Goal: Transaction & Acquisition: Obtain resource

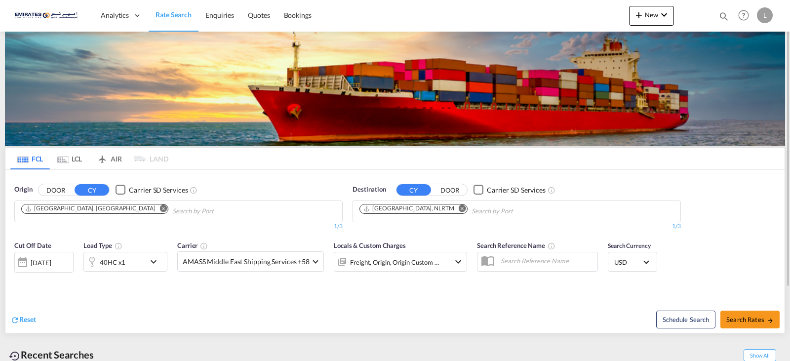
click at [452, 204] on button "Remove" at bounding box center [459, 209] width 15 height 10
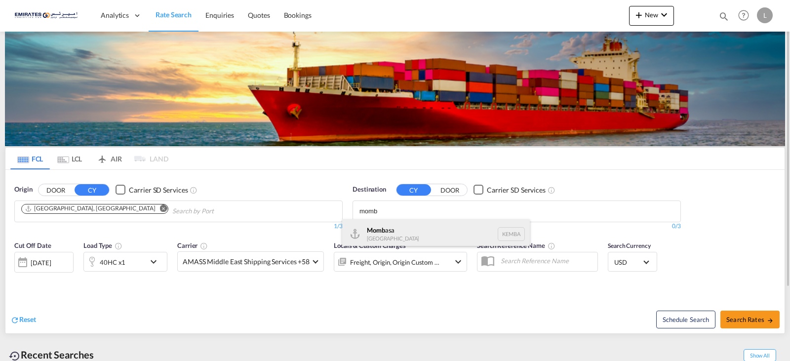
type input "momb"
click at [424, 237] on div "Momb asa [GEOGRAPHIC_DATA] [GEOGRAPHIC_DATA]" at bounding box center [436, 234] width 188 height 30
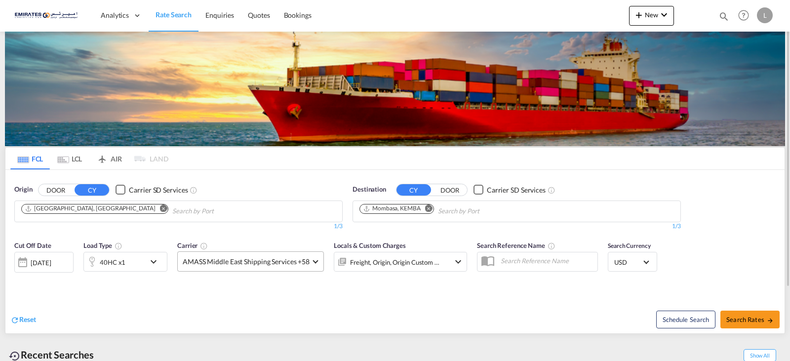
click at [304, 265] on span "AMASS Middle East Shipping Services +58" at bounding box center [246, 262] width 127 height 10
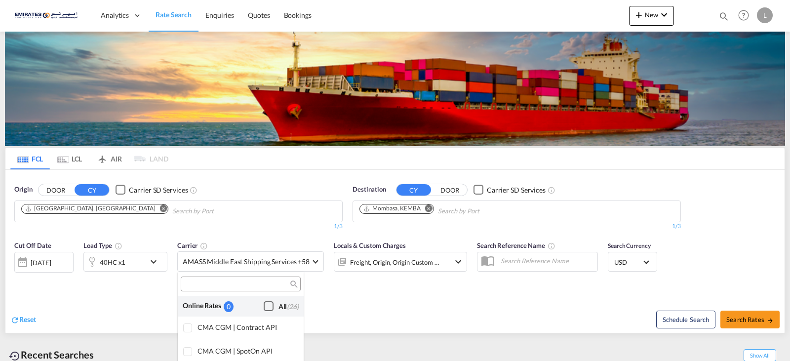
click at [264, 306] on div "Checkbox No Ink" at bounding box center [269, 306] width 10 height 10
click at [428, 293] on md-backdrop at bounding box center [395, 180] width 790 height 361
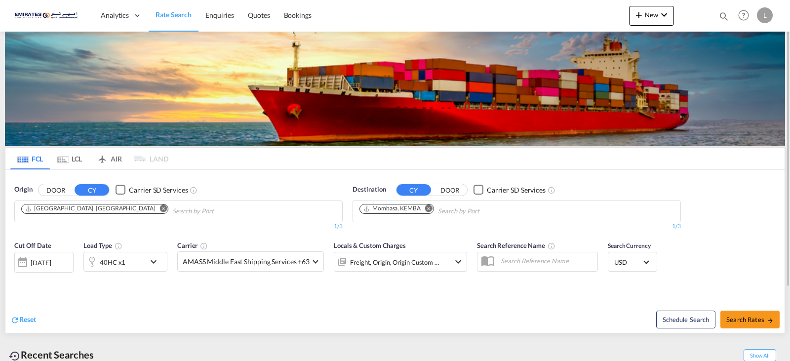
drag, startPoint x: 731, startPoint y: 310, endPoint x: 741, endPoint y: 317, distance: 12.3
click at [731, 310] on div "Schedule Search Search Rates" at bounding box center [591, 314] width 387 height 38
click at [741, 317] on span "Search Rates" at bounding box center [750, 320] width 47 height 8
type input "AEJEA to KEMBA / [DATE]"
click at [156, 260] on md-icon "icon-chevron-down" at bounding box center [156, 262] width 17 height 12
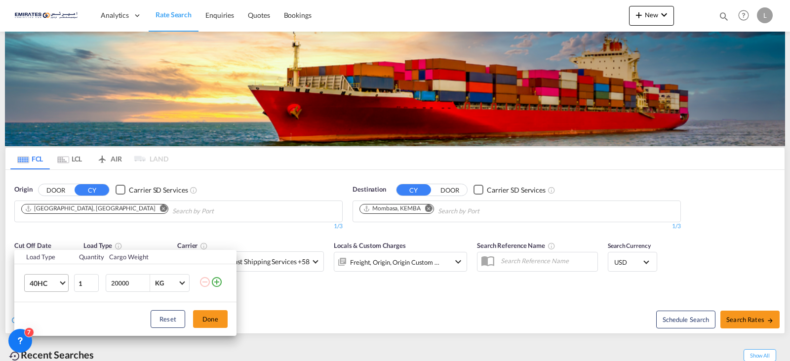
click at [63, 283] on span "Choose: \a40HC" at bounding box center [62, 282] width 5 height 5
click at [45, 239] on div "20GP" at bounding box center [38, 236] width 17 height 10
click at [218, 325] on button "Done" at bounding box center [210, 319] width 35 height 18
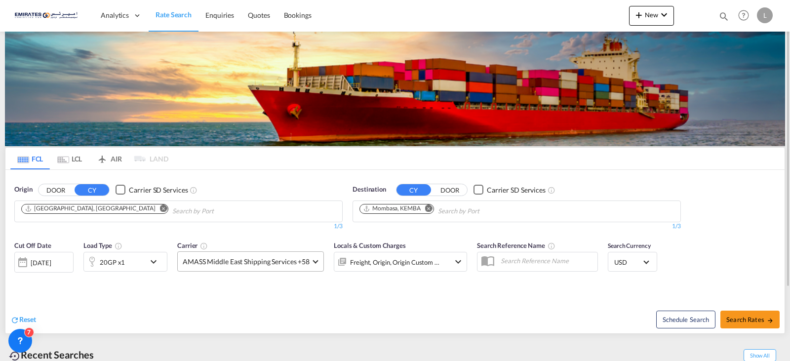
click at [318, 261] on md-select-value "AMASS Middle East Shipping Services +58" at bounding box center [251, 261] width 146 height 19
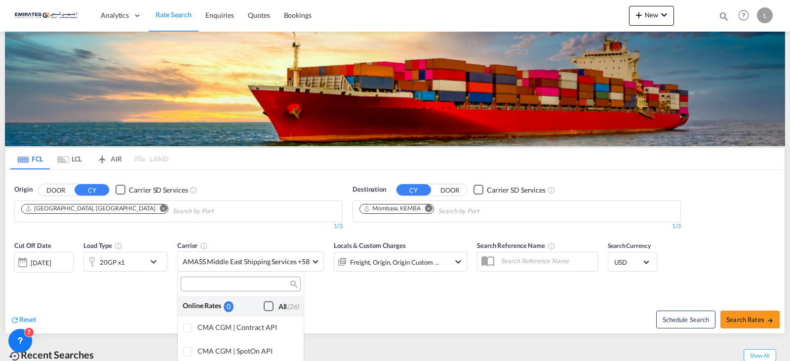
click at [264, 304] on div "Checkbox No Ink" at bounding box center [269, 306] width 10 height 10
click at [379, 307] on md-backdrop at bounding box center [395, 180] width 790 height 361
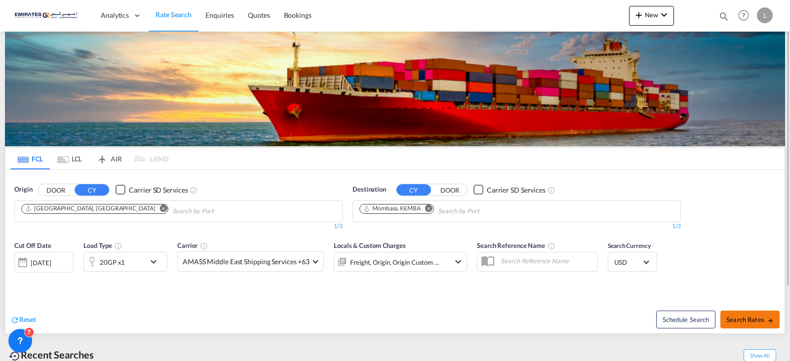
click at [768, 325] on button "Search Rates" at bounding box center [750, 320] width 59 height 18
type input "AEJEA to KEMBA / [DATE]"
click at [162, 264] on md-icon "icon-chevron-down" at bounding box center [156, 262] width 17 height 12
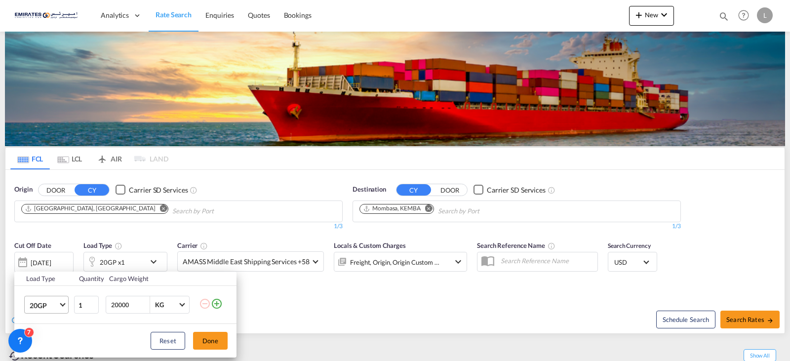
click at [61, 305] on md-select-value "20GP" at bounding box center [49, 304] width 40 height 17
click at [57, 288] on md-option "40HC" at bounding box center [55, 290] width 67 height 24
click at [415, 312] on div "Load Type Quantity Cargo Weight 40HC 1 20000 KG KG Load type addition is restri…" at bounding box center [395, 180] width 790 height 361
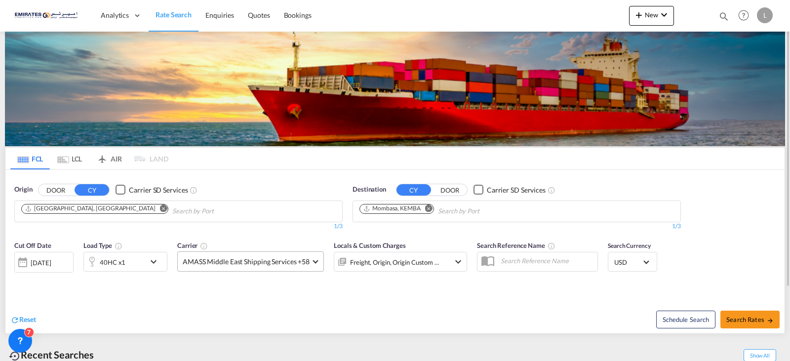
click at [311, 257] on md-select-value "AMASS Middle East Shipping Services +58" at bounding box center [251, 261] width 146 height 19
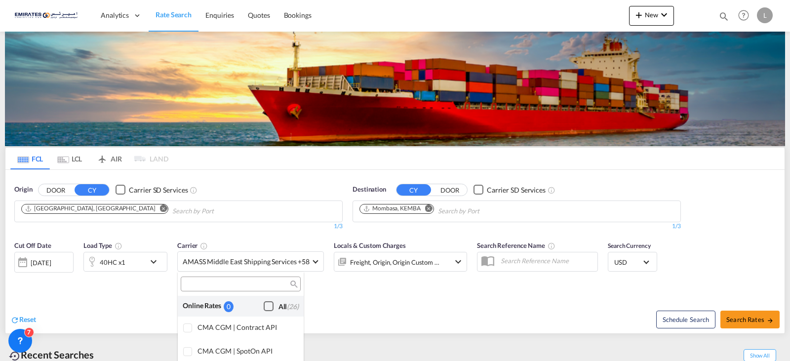
click at [264, 303] on div "Checkbox No Ink" at bounding box center [269, 306] width 10 height 10
click at [502, 308] on md-backdrop at bounding box center [395, 180] width 790 height 361
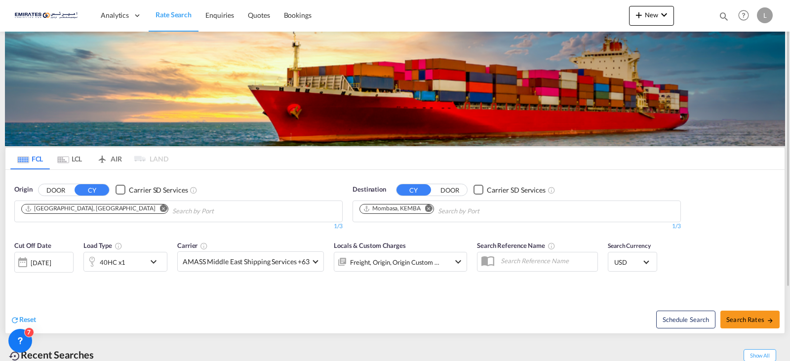
click at [754, 331] on div "Schedule Search Search Rates" at bounding box center [591, 314] width 387 height 38
click at [754, 323] on span "Search Rates" at bounding box center [750, 320] width 47 height 8
type input "AEJEA to KEMBA / [DATE]"
click at [313, 264] on md-select-value "AMASS Middle East Shipping Services +58" at bounding box center [251, 261] width 146 height 19
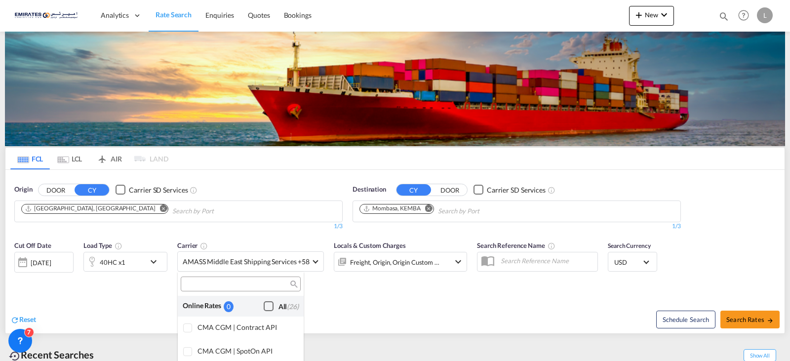
scroll to position [6, 0]
click at [264, 304] on div "Checkbox No Ink" at bounding box center [269, 300] width 10 height 10
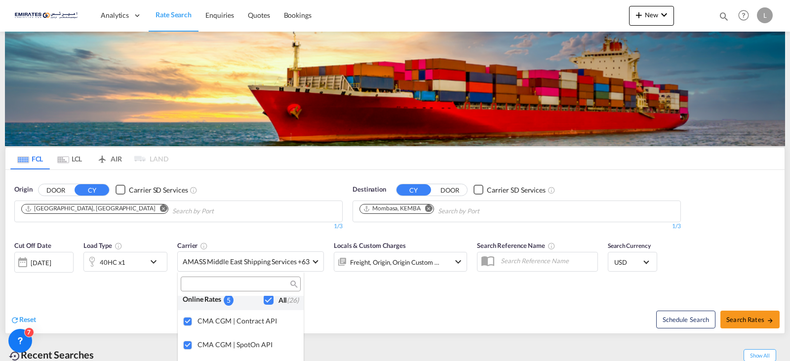
click at [311, 307] on md-backdrop at bounding box center [395, 180] width 790 height 361
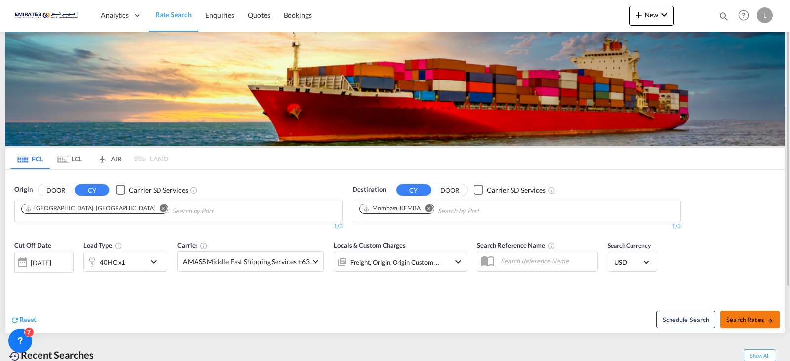
click at [767, 327] on button "Search Rates" at bounding box center [750, 320] width 59 height 18
type input "AEJEA to KEMBA / [DATE]"
